Goal: Task Accomplishment & Management: Complete application form

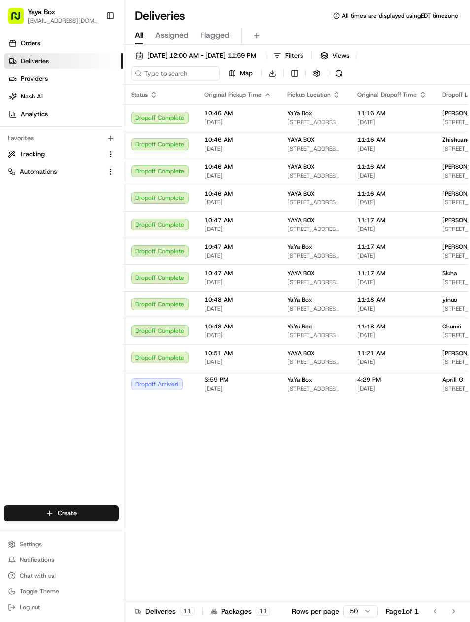
click at [256, 62] on button "[DATE] 12:00 AM - [DATE] 11:59 PM" at bounding box center [195, 56] width 129 height 14
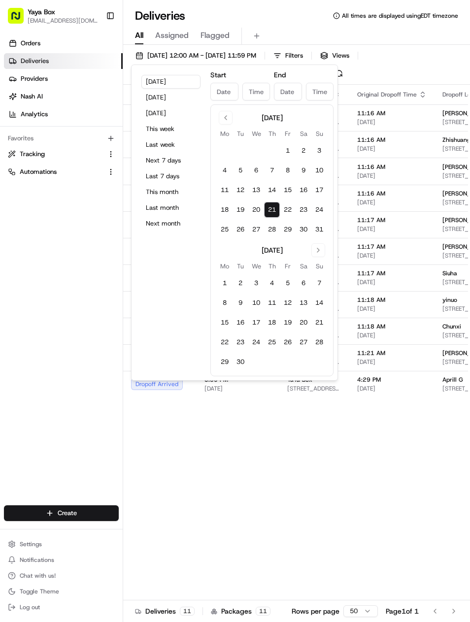
type input "Aug 21, 2025"
type input "12:00 AM"
type input "Aug 21, 2025"
type input "11:59 PM"
click at [194, 104] on button "Yesterday" at bounding box center [170, 98] width 59 height 14
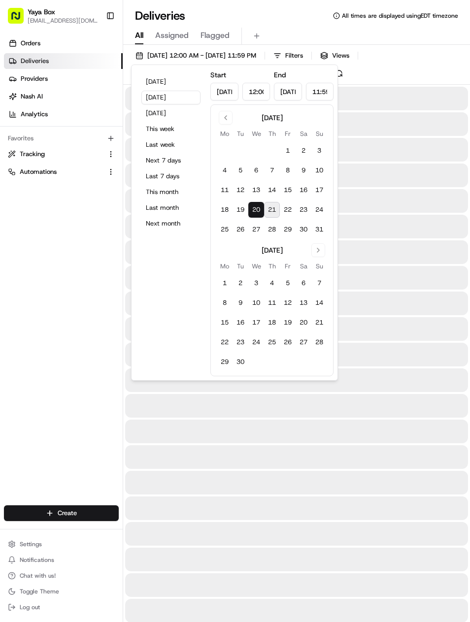
type input "Aug 20, 2025"
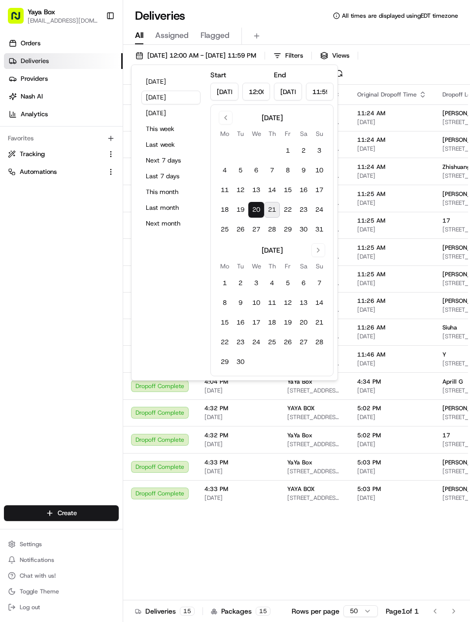
click at [15, 304] on div "Orders Deliveries Providers Nash AI Analytics Favorites Tracking Automations" at bounding box center [61, 272] width 123 height 480
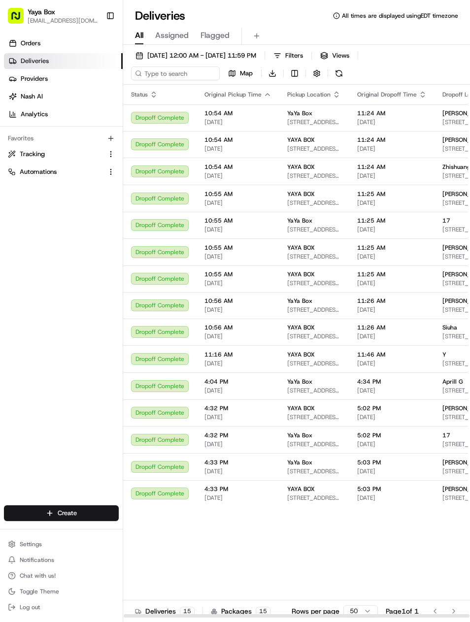
click at [413, 471] on span "08/20/2025" at bounding box center [391, 471] width 69 height 8
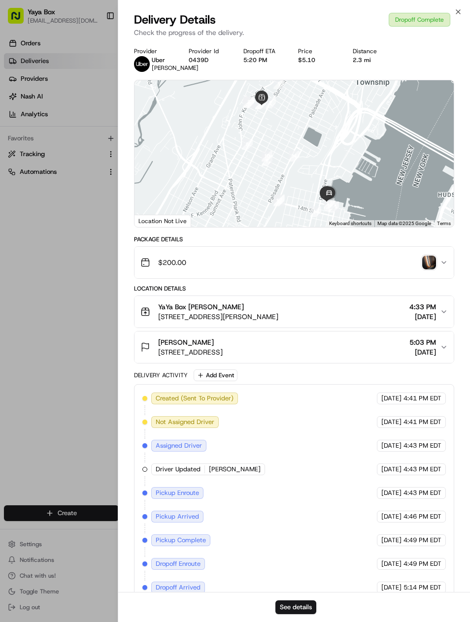
click at [304, 612] on button "See details" at bounding box center [295, 607] width 41 height 14
click at [16, 355] on div at bounding box center [235, 311] width 470 height 622
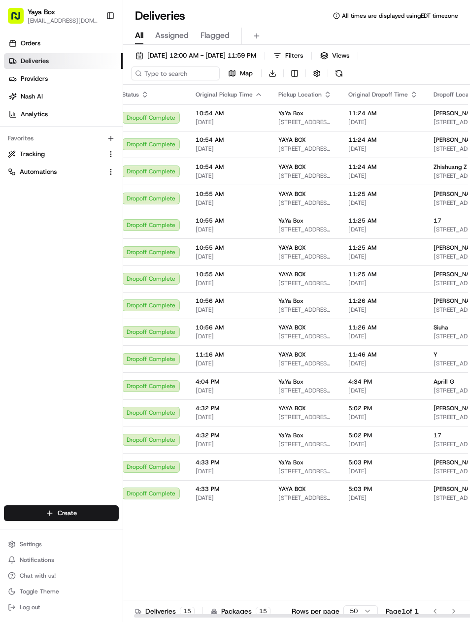
scroll to position [0, 8]
click at [256, 58] on span "08/20/2025 12:00 AM - 08/20/2025 11:59 PM" at bounding box center [201, 55] width 109 height 9
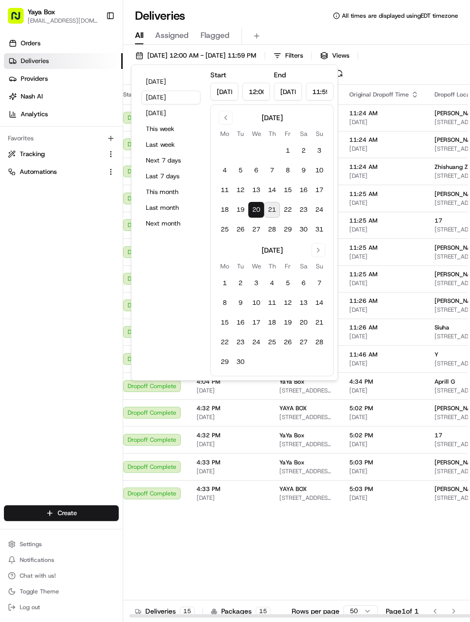
click at [241, 210] on button "19" at bounding box center [240, 210] width 16 height 16
type input "Aug 19, 2025"
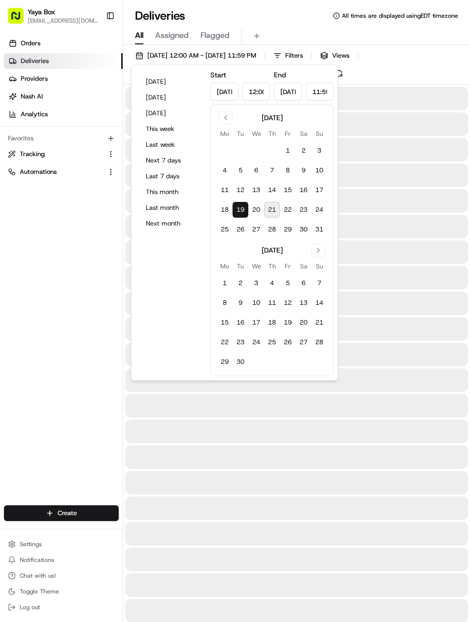
click at [240, 210] on button "19" at bounding box center [240, 210] width 16 height 16
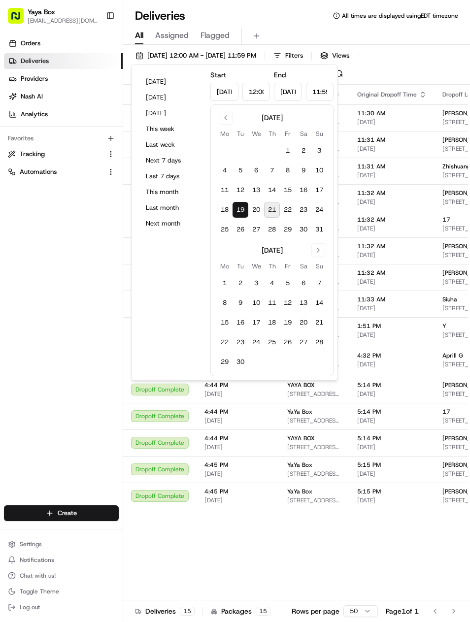
click at [6, 356] on div "Orders Deliveries Providers Nash AI Analytics Favorites Tracking Automations" at bounding box center [61, 272] width 123 height 480
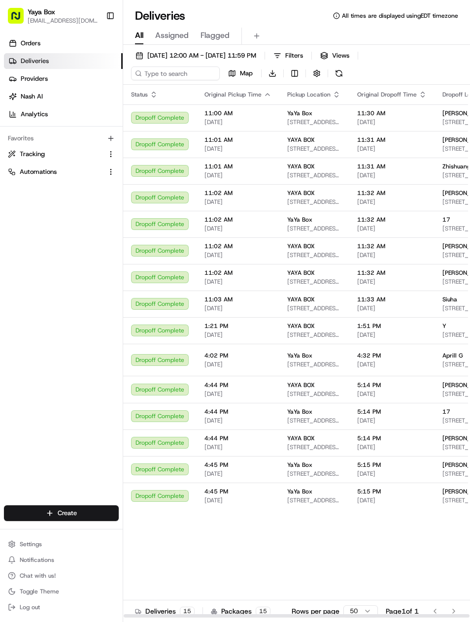
click at [379, 499] on span "[DATE]" at bounding box center [391, 500] width 69 height 8
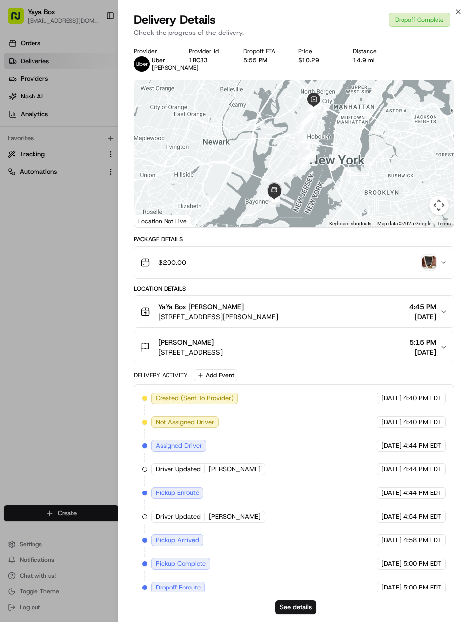
click at [310, 600] on button "See details" at bounding box center [295, 607] width 41 height 14
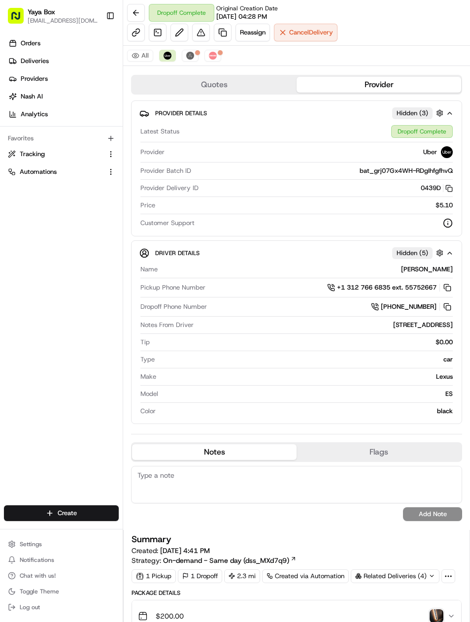
click at [225, 30] on link at bounding box center [223, 33] width 18 height 18
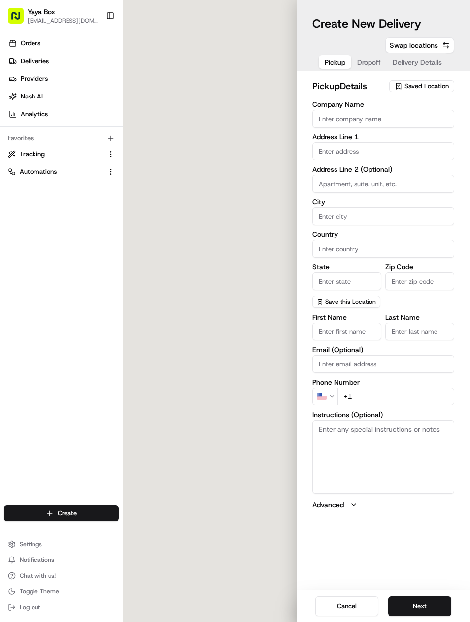
type input "YaYa Box"
type input "[GEOGRAPHIC_DATA]"
type input "US"
type input "NJ"
type input "07087"
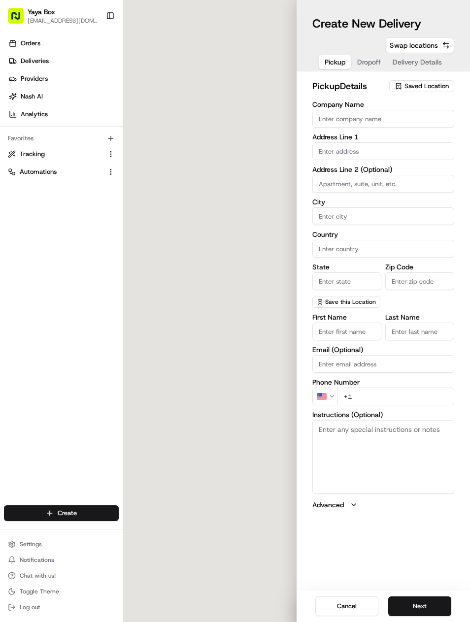
type input "Mia"
type input "[PERSON_NAME]"
type input "[PHONE_NUMBER]"
type textarea "Please enter the Kerrigan Kitchens Building and call [PHONE_NUMBER] to pick up …"
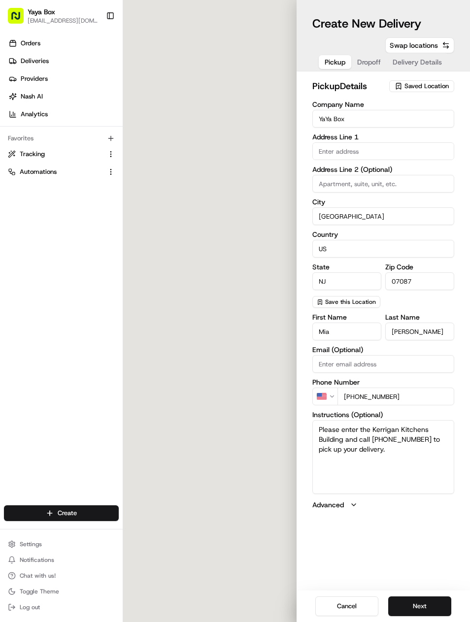
type input "[STREET_ADDRESS][PERSON_NAME]"
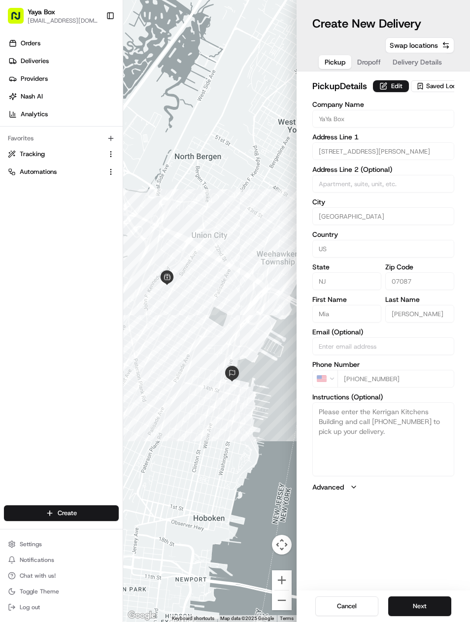
click at [432, 599] on button "Next" at bounding box center [419, 606] width 63 height 20
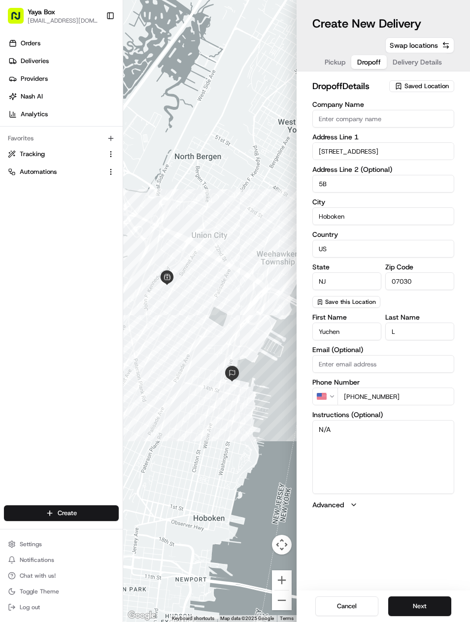
click at [433, 599] on button "Next" at bounding box center [419, 606] width 63 height 20
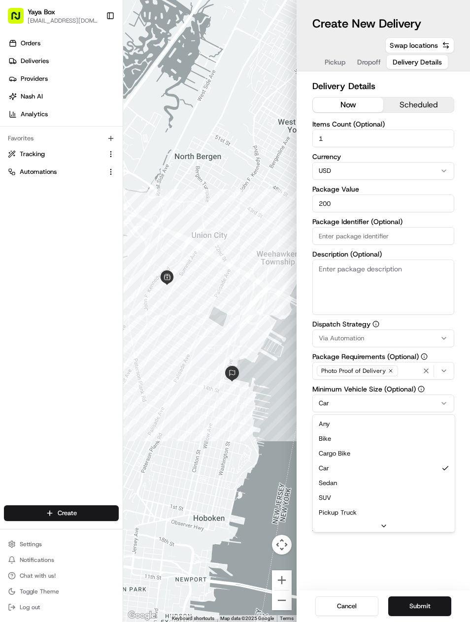
click at [394, 407] on html "Yaya Box yayaliciousjc@gmail.com Toggle Sidebar Orders Deliveries Providers Nas…" at bounding box center [235, 311] width 470 height 622
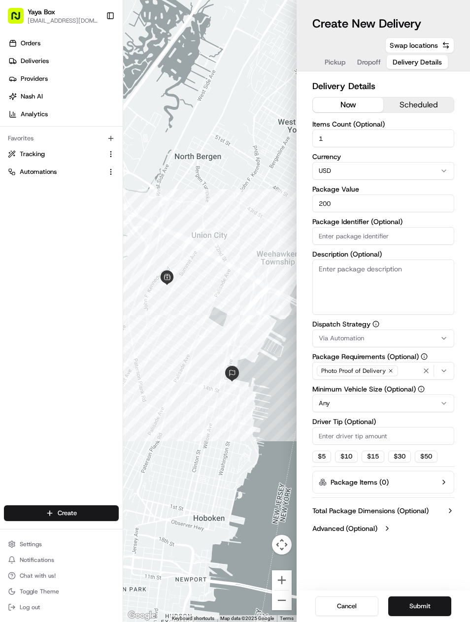
click at [413, 601] on button "Submit" at bounding box center [419, 606] width 63 height 20
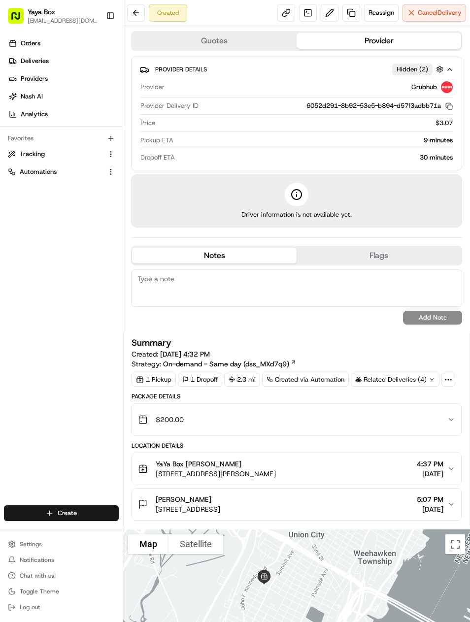
click at [32, 71] on link "Providers" at bounding box center [63, 79] width 119 height 16
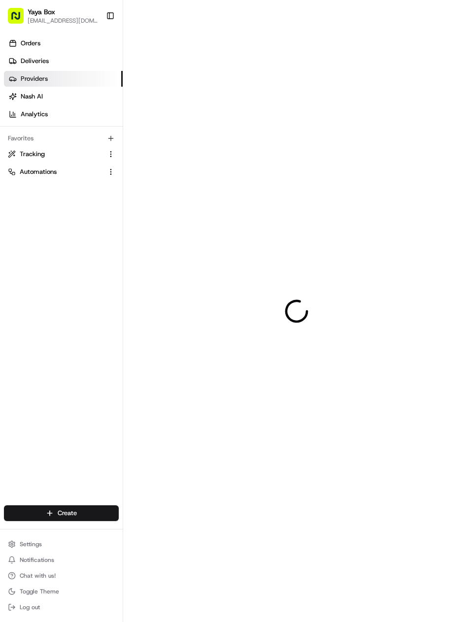
click at [22, 51] on link "Orders" at bounding box center [63, 43] width 119 height 16
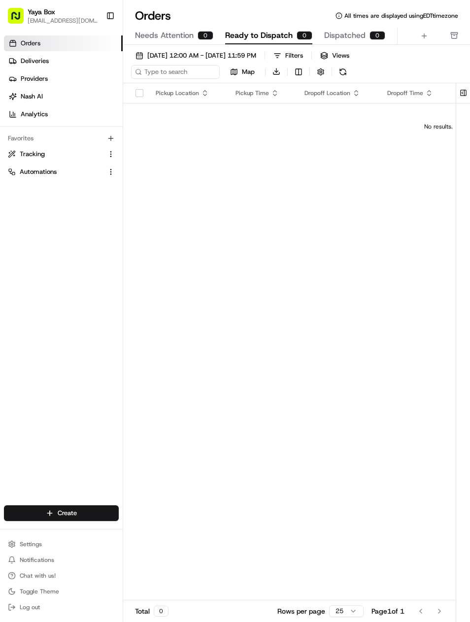
click at [31, 62] on span "Deliveries" at bounding box center [35, 61] width 28 height 9
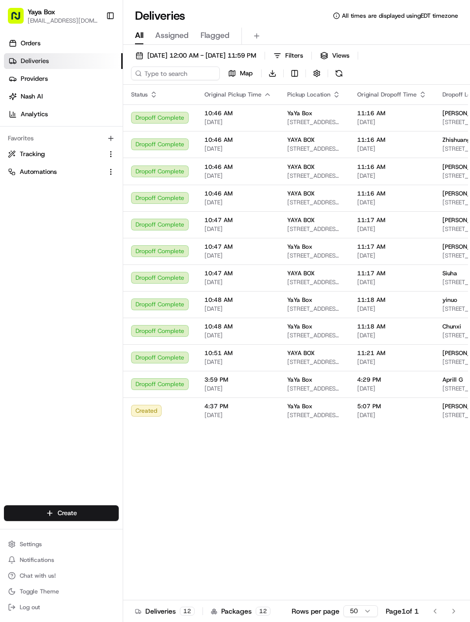
click at [16, 62] on icon at bounding box center [13, 61] width 8 height 8
click at [19, 68] on link "Deliveries" at bounding box center [63, 61] width 119 height 16
click at [256, 53] on span "[DATE] 12:00 AM - [DATE] 11:59 PM" at bounding box center [201, 55] width 109 height 9
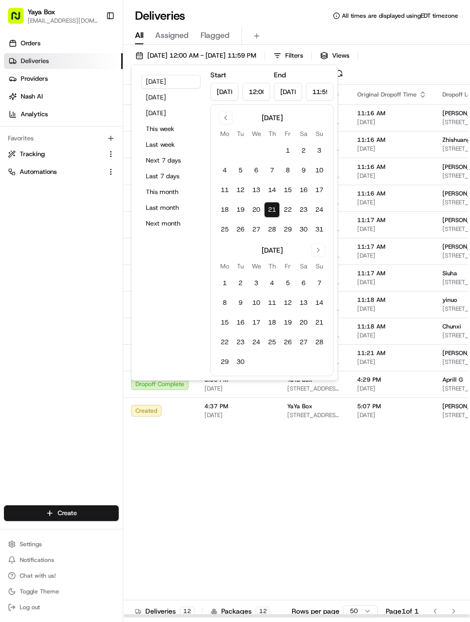
click at [195, 108] on button "Tomorrow" at bounding box center [170, 113] width 59 height 14
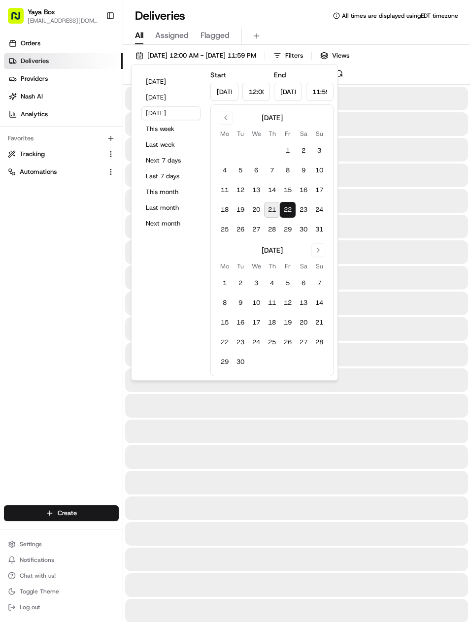
type input "Aug 22, 2025"
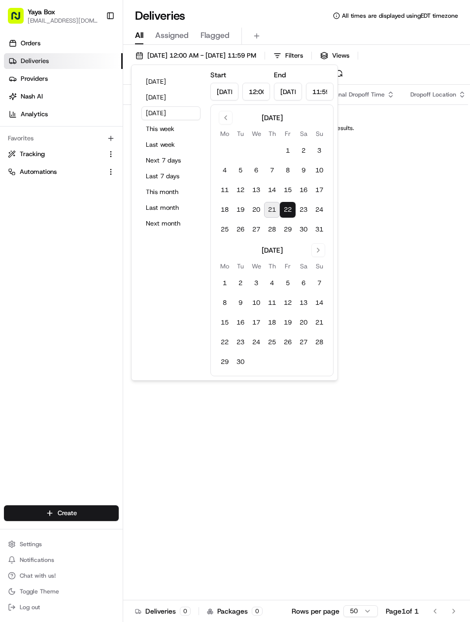
click at [198, 82] on button "Today" at bounding box center [170, 82] width 59 height 14
type input "Aug 21, 2025"
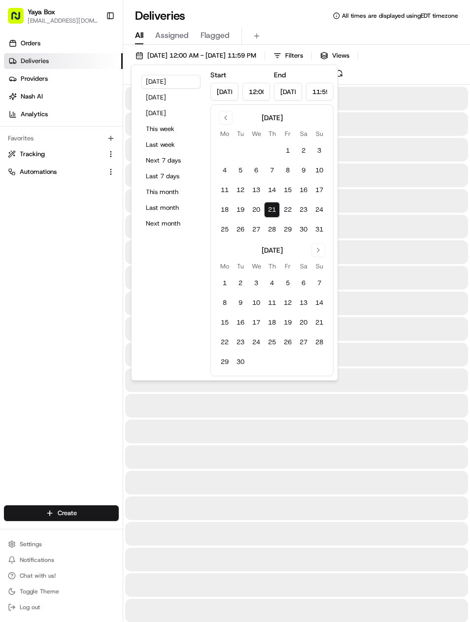
click at [180, 109] on button "Tomorrow" at bounding box center [170, 113] width 59 height 14
type input "Aug 22, 2025"
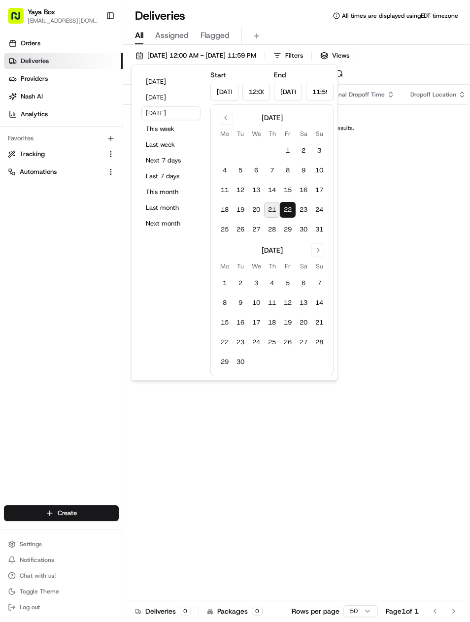
click at [171, 106] on button "Tomorrow" at bounding box center [170, 113] width 59 height 14
click at [183, 97] on button "Yesterday" at bounding box center [170, 98] width 59 height 14
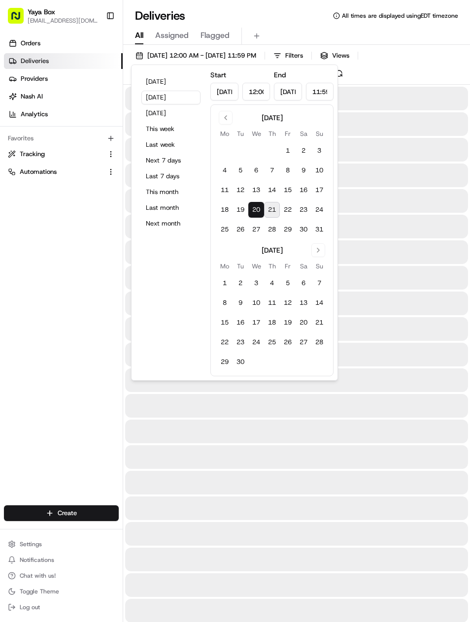
type input "Aug 20, 2025"
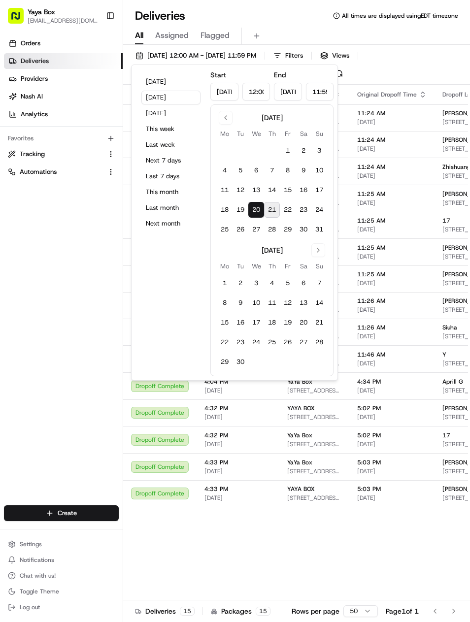
click at [59, 298] on div "Orders Deliveries Providers Nash AI Analytics Favorites Tracking Automations" at bounding box center [61, 272] width 123 height 480
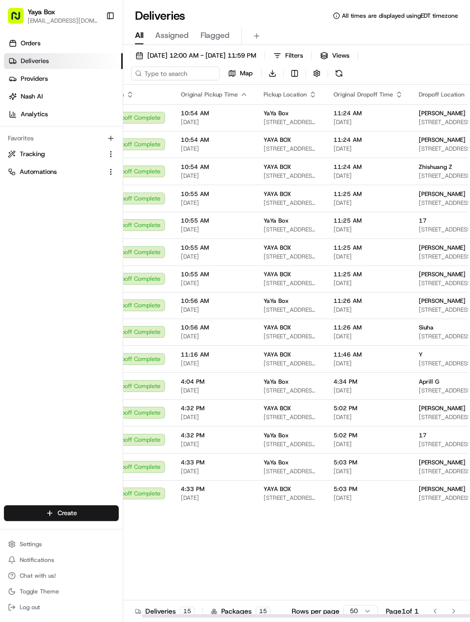
scroll to position [0, 23]
click at [370, 494] on span "08/20/2025" at bounding box center [368, 498] width 69 height 8
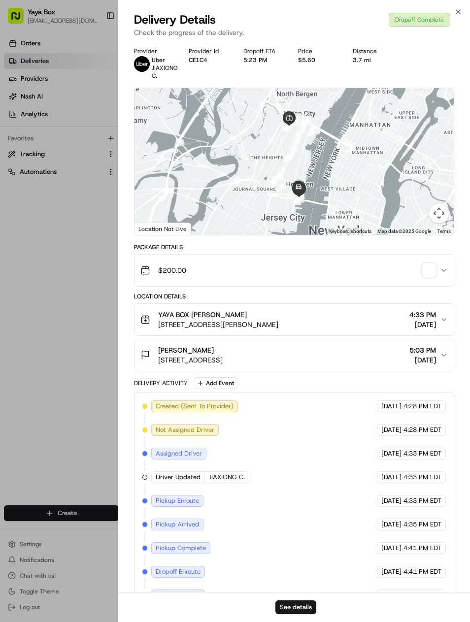
click at [306, 612] on button "See details" at bounding box center [295, 607] width 41 height 14
click at [254, 0] on div "Close Delivery Details Dropoff Complete Check the progress of the delivery. Pro…" at bounding box center [294, 311] width 352 height 622
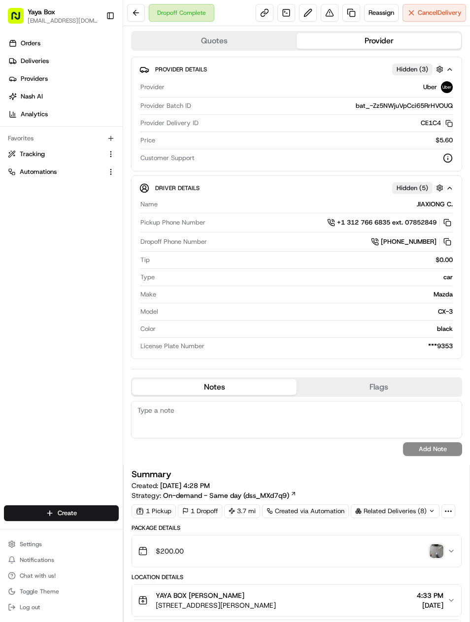
click at [350, 12] on link at bounding box center [351, 13] width 18 height 18
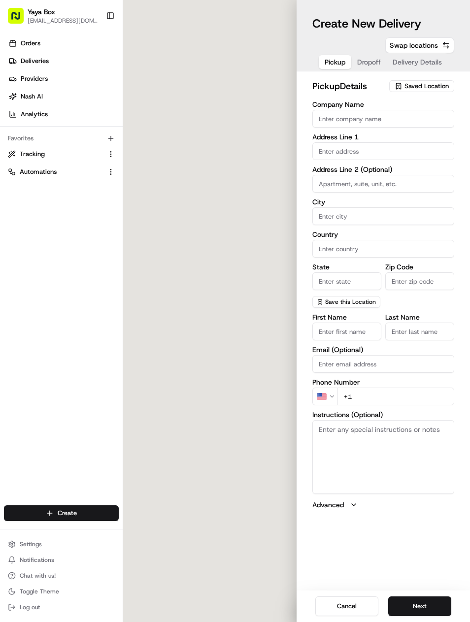
type input "YAYA BOX"
type input "[GEOGRAPHIC_DATA]"
type input "US"
type input "NJ"
type input "07087"
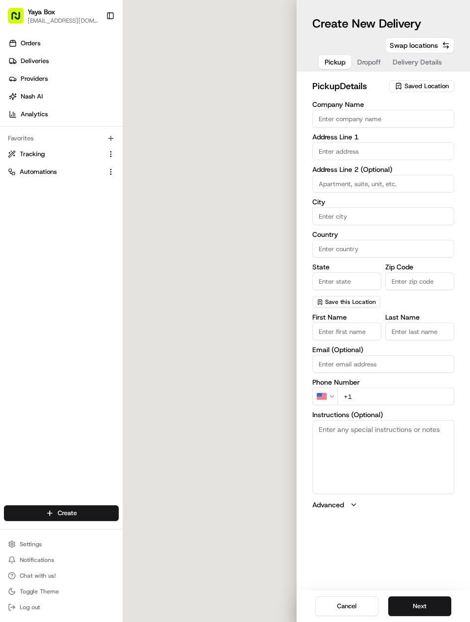
type input "MIA"
type input "LIU"
type input "[PHONE_NUMBER]"
type textarea "N/A"
type input "[STREET_ADDRESS][PERSON_NAME]"
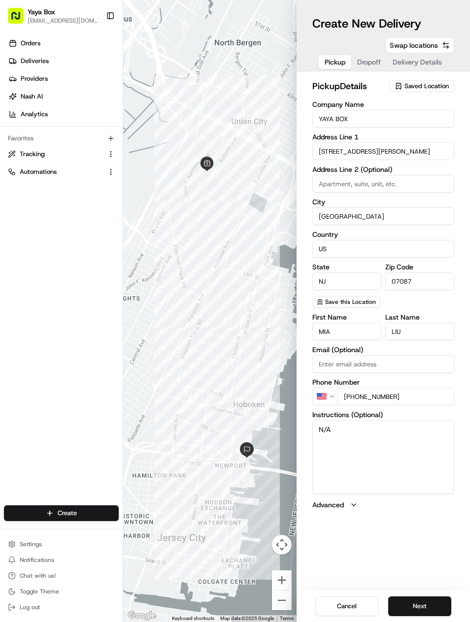
click at [425, 604] on button "Next" at bounding box center [419, 606] width 63 height 20
click at [416, 603] on button "Next" at bounding box center [419, 606] width 63 height 20
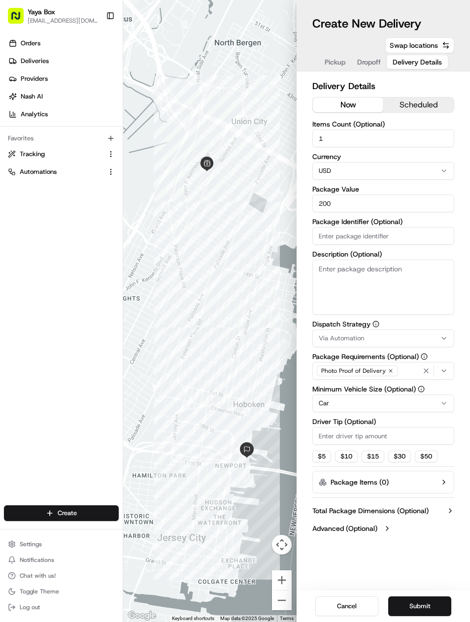
click at [408, 401] on html "Yaya Box yayaliciousjc@gmail.com Toggle Sidebar Orders Deliveries Providers Nas…" at bounding box center [235, 311] width 470 height 622
click at [419, 603] on button "Submit" at bounding box center [419, 606] width 63 height 20
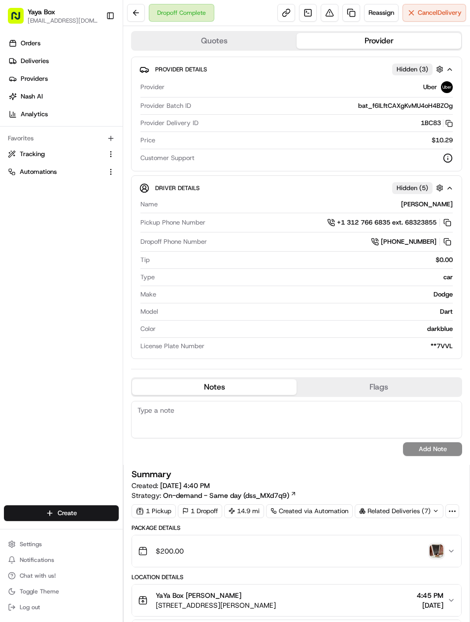
click at [342, 20] on link at bounding box center [351, 13] width 18 height 18
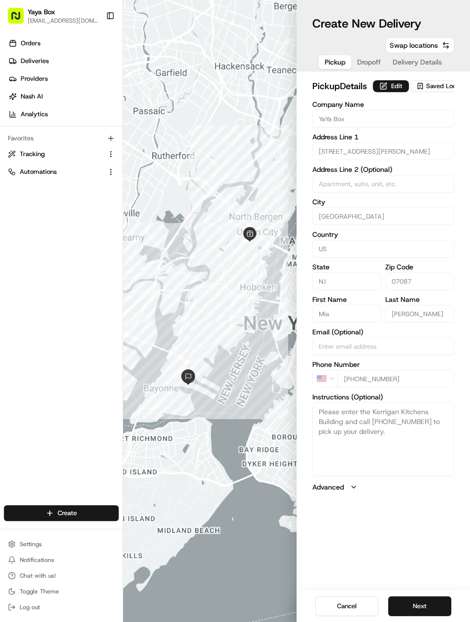
click at [418, 615] on button "Next" at bounding box center [419, 606] width 63 height 20
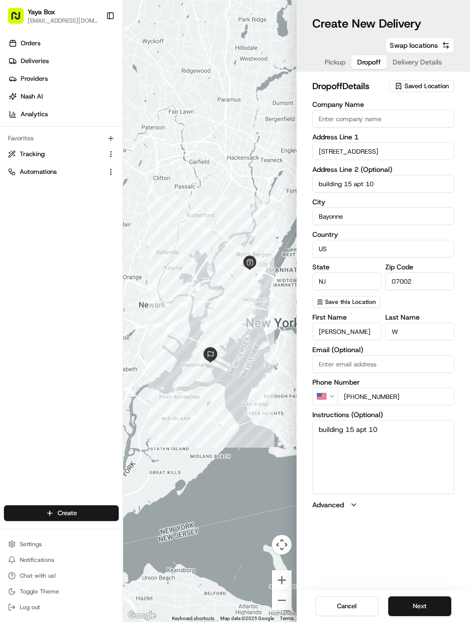
click at [414, 609] on button "Next" at bounding box center [419, 606] width 63 height 20
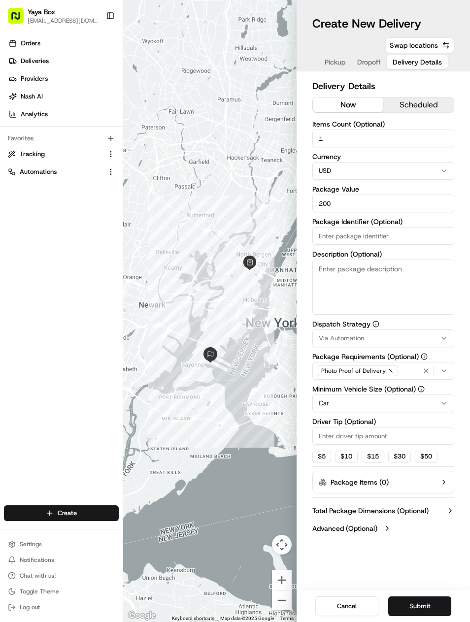
click at [381, 409] on html "Yaya Box [EMAIL_ADDRESS][DOMAIN_NAME] Toggle Sidebar Orders Deliveries Provider…" at bounding box center [235, 311] width 470 height 622
click at [419, 612] on button "Submit" at bounding box center [419, 606] width 63 height 20
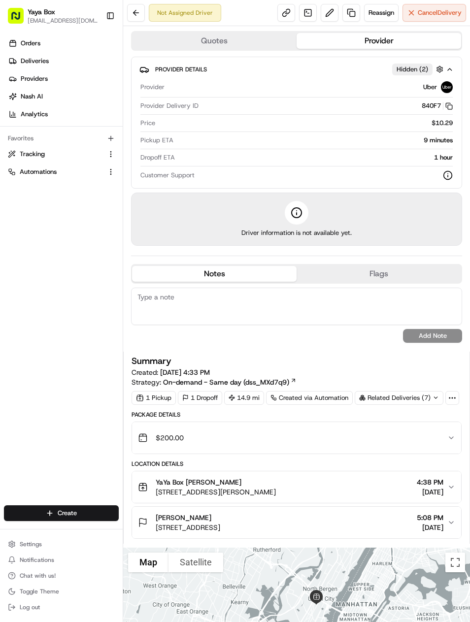
click at [85, 57] on link "Deliveries" at bounding box center [63, 61] width 119 height 16
